Goal: Task Accomplishment & Management: Use online tool/utility

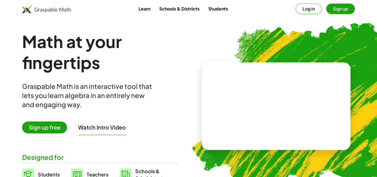
click at [51, 125] on span "Sign up free" at bounding box center [44, 127] width 45 height 12
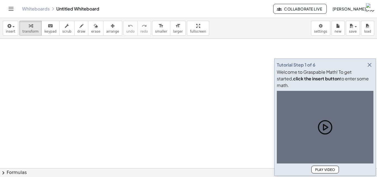
click at [372, 68] on icon "button" at bounding box center [369, 65] width 7 height 7
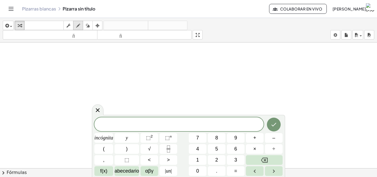
click at [76, 28] on div "button" at bounding box center [78, 25] width 7 height 7
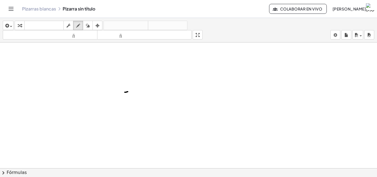
drag, startPoint x: 125, startPoint y: 92, endPoint x: 128, endPoint y: 92, distance: 2.8
drag, startPoint x: 123, startPoint y: 92, endPoint x: 123, endPoint y: 107, distance: 15.2
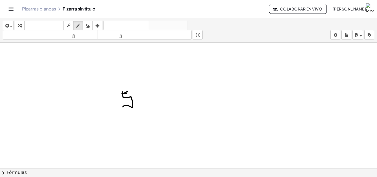
drag, startPoint x: 122, startPoint y: 93, endPoint x: 127, endPoint y: 93, distance: 4.7
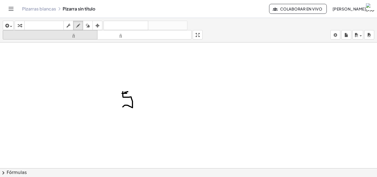
drag, startPoint x: 89, startPoint y: 27, endPoint x: 91, endPoint y: 37, distance: 10.4
click at [88, 27] on icon "button" at bounding box center [88, 25] width 4 height 7
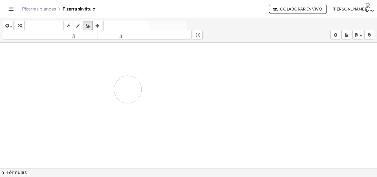
drag, startPoint x: 134, startPoint y: 105, endPoint x: 105, endPoint y: 80, distance: 38.2
click at [78, 25] on icon "button" at bounding box center [78, 25] width 4 height 7
drag, startPoint x: 126, startPoint y: 96, endPoint x: 108, endPoint y: 102, distance: 18.7
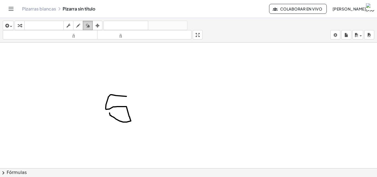
click at [89, 24] on icon "button" at bounding box center [88, 25] width 4 height 7
drag, startPoint x: 97, startPoint y: 68, endPoint x: 113, endPoint y: 104, distance: 39.7
click at [78, 26] on icon "button" at bounding box center [78, 25] width 4 height 7
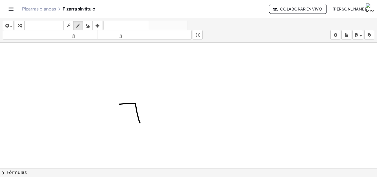
drag, startPoint x: 120, startPoint y: 104, endPoint x: 140, endPoint y: 123, distance: 27.7
drag, startPoint x: 131, startPoint y: 110, endPoint x: 139, endPoint y: 110, distance: 7.7
drag, startPoint x: 151, startPoint y: 110, endPoint x: 163, endPoint y: 125, distance: 19.3
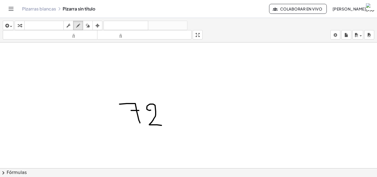
drag, startPoint x: 162, startPoint y: 106, endPoint x: 185, endPoint y: 123, distance: 28.5
drag, startPoint x: 182, startPoint y: 103, endPoint x: 167, endPoint y: 125, distance: 26.2
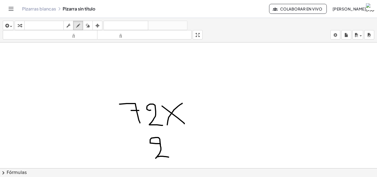
drag, startPoint x: 160, startPoint y: 144, endPoint x: 169, endPoint y: 157, distance: 15.9
drag, startPoint x: 142, startPoint y: 147, endPoint x: 139, endPoint y: 147, distance: 3.3
drag, startPoint x: 132, startPoint y: 149, endPoint x: 145, endPoint y: 161, distance: 18.4
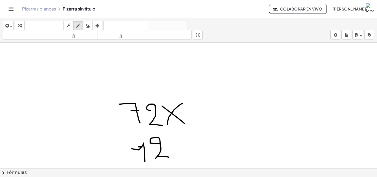
click at [89, 30] on button "borrar" at bounding box center [88, 25] width 10 height 9
drag, startPoint x: 142, startPoint y: 157, endPoint x: 129, endPoint y: 147, distance: 15.8
click at [76, 22] on button "dibujar" at bounding box center [78, 25] width 10 height 9
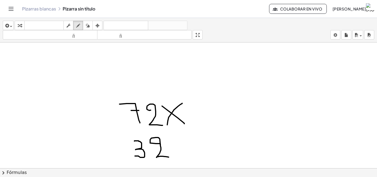
drag, startPoint x: 134, startPoint y: 141, endPoint x: 134, endPoint y: 156, distance: 14.6
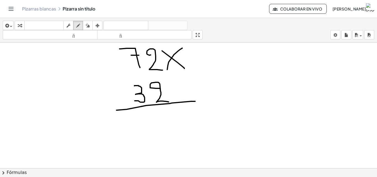
drag, startPoint x: 117, startPoint y: 110, endPoint x: 195, endPoint y: 101, distance: 78.9
click at [195, 101] on div at bounding box center [188, 134] width 377 height 295
click at [73, 64] on div at bounding box center [188, 134] width 377 height 295
drag, startPoint x: 99, startPoint y: 66, endPoint x: 97, endPoint y: 90, distance: 24.1
click at [97, 90] on div at bounding box center [188, 134] width 377 height 295
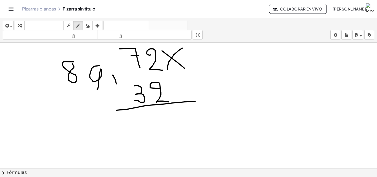
drag, startPoint x: 113, startPoint y: 75, endPoint x: 117, endPoint y: 83, distance: 8.7
click at [117, 86] on div at bounding box center [188, 134] width 377 height 295
drag, startPoint x: 115, startPoint y: 78, endPoint x: 110, endPoint y: 87, distance: 10.1
click at [110, 87] on div at bounding box center [188, 134] width 377 height 295
drag, startPoint x: 114, startPoint y: 76, endPoint x: 108, endPoint y: 72, distance: 7.2
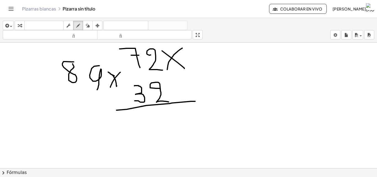
click at [108, 72] on div at bounding box center [188, 134] width 377 height 295
drag, startPoint x: 97, startPoint y: 98, endPoint x: 92, endPoint y: 99, distance: 4.5
click at [96, 98] on div at bounding box center [188, 134] width 377 height 295
click at [92, 97] on div at bounding box center [188, 134] width 377 height 295
drag, startPoint x: 78, startPoint y: 99, endPoint x: 87, endPoint y: 115, distance: 18.0
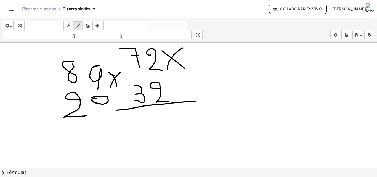
click at [87, 115] on div at bounding box center [188, 134] width 377 height 295
drag, startPoint x: 60, startPoint y: 123, endPoint x: 124, endPoint y: 121, distance: 63.5
click at [124, 121] on div at bounding box center [188, 134] width 377 height 295
drag, startPoint x: 240, startPoint y: 61, endPoint x: 225, endPoint y: 73, distance: 18.8
click at [223, 75] on div at bounding box center [188, 134] width 377 height 295
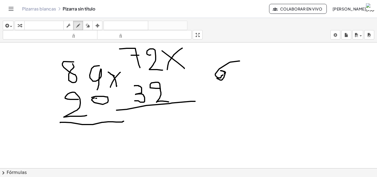
drag, startPoint x: 225, startPoint y: 73, endPoint x: 220, endPoint y: 74, distance: 4.8
click at [219, 74] on div at bounding box center [188, 134] width 377 height 295
drag, startPoint x: 242, startPoint y: 80, endPoint x: 254, endPoint y: 89, distance: 15.2
click at [252, 94] on div at bounding box center [188, 134] width 377 height 295
click at [254, 83] on div at bounding box center [188, 134] width 377 height 295
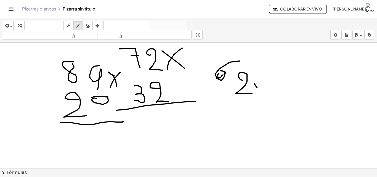
drag, startPoint x: 254, startPoint y: 83, endPoint x: 263, endPoint y: 93, distance: 12.7
click at [263, 93] on div at bounding box center [188, 134] width 377 height 295
drag, startPoint x: 262, startPoint y: 84, endPoint x: 256, endPoint y: 97, distance: 14.3
click at [256, 97] on div at bounding box center [188, 134] width 377 height 295
drag, startPoint x: 238, startPoint y: 102, endPoint x: 246, endPoint y: 107, distance: 9.7
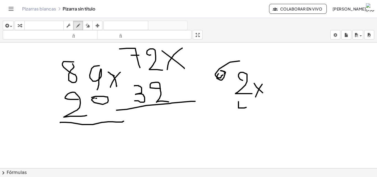
click at [246, 107] on div at bounding box center [188, 134] width 377 height 295
drag, startPoint x: 247, startPoint y: 101, endPoint x: 239, endPoint y: 116, distance: 17.4
click at [245, 118] on div at bounding box center [188, 134] width 377 height 295
drag, startPoint x: 216, startPoint y: 99, endPoint x: 222, endPoint y: 107, distance: 9.8
click at [222, 109] on div at bounding box center [188, 134] width 377 height 295
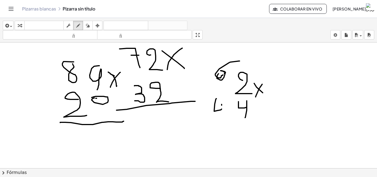
drag, startPoint x: 222, startPoint y: 104, endPoint x: 222, endPoint y: 118, distance: 14.1
click at [222, 118] on div at bounding box center [188, 134] width 377 height 295
drag, startPoint x: 202, startPoint y: 125, endPoint x: 263, endPoint y: 120, distance: 61.2
click at [263, 120] on div at bounding box center [188, 134] width 377 height 295
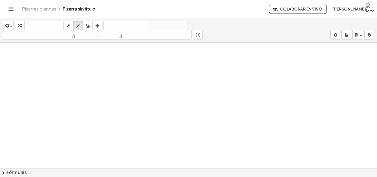
scroll to position [169, 0]
drag, startPoint x: 115, startPoint y: 71, endPoint x: 123, endPoint y: 84, distance: 14.8
click at [122, 92] on div at bounding box center [188, 61] width 377 height 377
drag, startPoint x: 123, startPoint y: 82, endPoint x: 126, endPoint y: 120, distance: 37.7
click at [126, 120] on div at bounding box center [188, 61] width 377 height 377
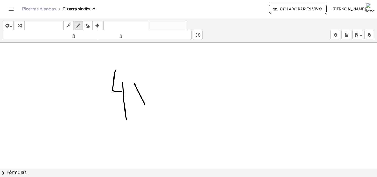
drag, startPoint x: 134, startPoint y: 83, endPoint x: 145, endPoint y: 105, distance: 24.1
click at [145, 105] on div at bounding box center [188, 61] width 377 height 377
drag, startPoint x: 142, startPoint y: 86, endPoint x: 139, endPoint y: 109, distance: 22.5
click at [139, 109] on div at bounding box center [188, 61] width 377 height 377
drag, startPoint x: 122, startPoint y: 126, endPoint x: 133, endPoint y: 142, distance: 20.3
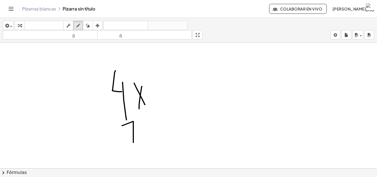
click at [133, 142] on div at bounding box center [188, 61] width 377 height 377
drag, startPoint x: 126, startPoint y: 134, endPoint x: 137, endPoint y: 135, distance: 10.2
click at [137, 135] on div at bounding box center [188, 61] width 377 height 377
drag, startPoint x: 114, startPoint y: 141, endPoint x: 167, endPoint y: 134, distance: 53.5
click at [167, 134] on div at bounding box center [188, 61] width 377 height 377
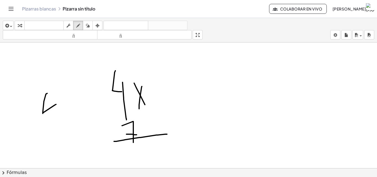
drag, startPoint x: 46, startPoint y: 94, endPoint x: 63, endPoint y: 103, distance: 18.8
click at [63, 103] on div at bounding box center [188, 61] width 377 height 377
drag, startPoint x: 59, startPoint y: 92, endPoint x: 59, endPoint y: 118, distance: 25.7
click at [59, 118] on div at bounding box center [188, 61] width 377 height 377
drag, startPoint x: 77, startPoint y: 108, endPoint x: 94, endPoint y: 111, distance: 17.2
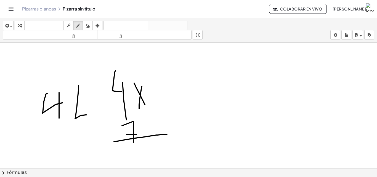
click at [93, 112] on div at bounding box center [188, 61] width 377 height 377
drag, startPoint x: 94, startPoint y: 100, endPoint x: 94, endPoint y: 133, distance: 32.6
click at [94, 133] on div at bounding box center [188, 61] width 377 height 377
drag, startPoint x: 107, startPoint y: 104, endPoint x: 112, endPoint y: 126, distance: 23.1
click at [112, 126] on div at bounding box center [188, 61] width 377 height 377
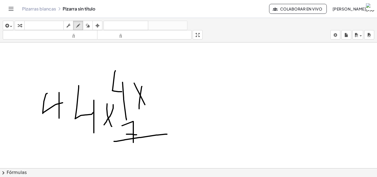
drag, startPoint x: 113, startPoint y: 105, endPoint x: 104, endPoint y: 125, distance: 22.1
click at [104, 125] on div at bounding box center [188, 61] width 377 height 377
drag, startPoint x: 46, startPoint y: 139, endPoint x: 59, endPoint y: 145, distance: 14.4
click at [59, 145] on div at bounding box center [188, 61] width 377 height 377
drag, startPoint x: 59, startPoint y: 144, endPoint x: 59, endPoint y: 161, distance: 17.1
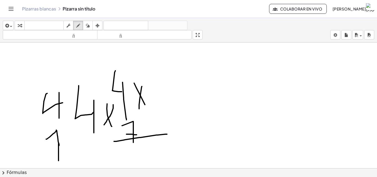
click at [59, 161] on div at bounding box center [188, 61] width 377 height 377
drag, startPoint x: 83, startPoint y: 135, endPoint x: 88, endPoint y: 145, distance: 11.2
click at [88, 145] on div at bounding box center [188, 61] width 377 height 377
drag, startPoint x: 89, startPoint y: 145, endPoint x: 90, endPoint y: 164, distance: 19.6
click at [90, 164] on div at bounding box center [188, 61] width 377 height 377
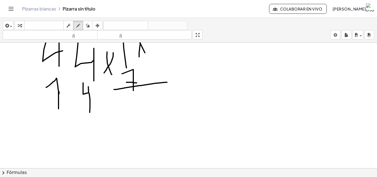
scroll to position [224, 0]
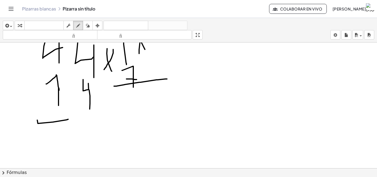
drag, startPoint x: 38, startPoint y: 123, endPoint x: 94, endPoint y: 108, distance: 58.5
click at [94, 116] on div at bounding box center [188, 6] width 377 height 377
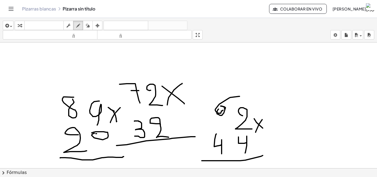
scroll to position [0, 0]
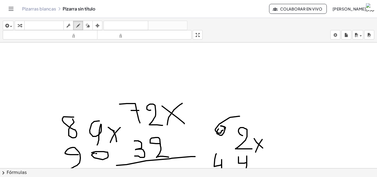
drag, startPoint x: 166, startPoint y: 71, endPoint x: 169, endPoint y: 70, distance: 3.0
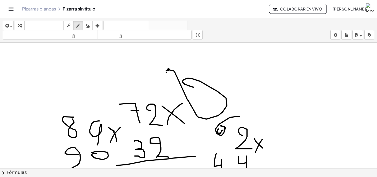
drag, startPoint x: 180, startPoint y: 83, endPoint x: 186, endPoint y: 92, distance: 11.3
drag, startPoint x: 95, startPoint y: 77, endPoint x: 101, endPoint y: 77, distance: 6.6
drag, startPoint x: 113, startPoint y: 71, endPoint x: 115, endPoint y: 84, distance: 13.2
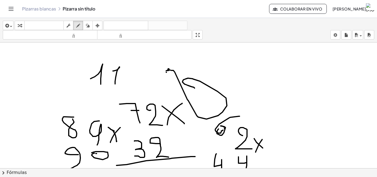
drag, startPoint x: 128, startPoint y: 67, endPoint x: 141, endPoint y: 82, distance: 20.4
drag, startPoint x: 140, startPoint y: 68, endPoint x: 135, endPoint y: 92, distance: 24.7
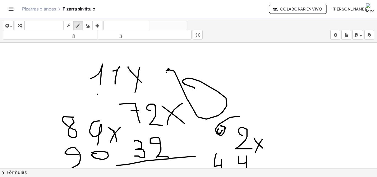
drag, startPoint x: 97, startPoint y: 94, endPoint x: 95, endPoint y: 103, distance: 9.0
drag, startPoint x: 107, startPoint y: 103, endPoint x: 100, endPoint y: 102, distance: 6.4
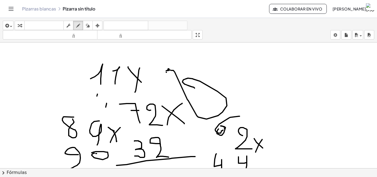
drag, startPoint x: 97, startPoint y: 96, endPoint x: 96, endPoint y: 101, distance: 5.6
drag, startPoint x: 87, startPoint y: 100, endPoint x: 92, endPoint y: 107, distance: 9.0
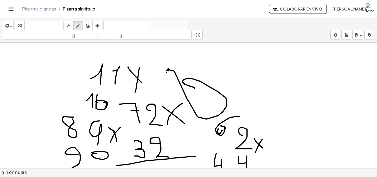
drag, startPoint x: 76, startPoint y: 111, endPoint x: 114, endPoint y: 114, distance: 38.2
